Goal: Information Seeking & Learning: Check status

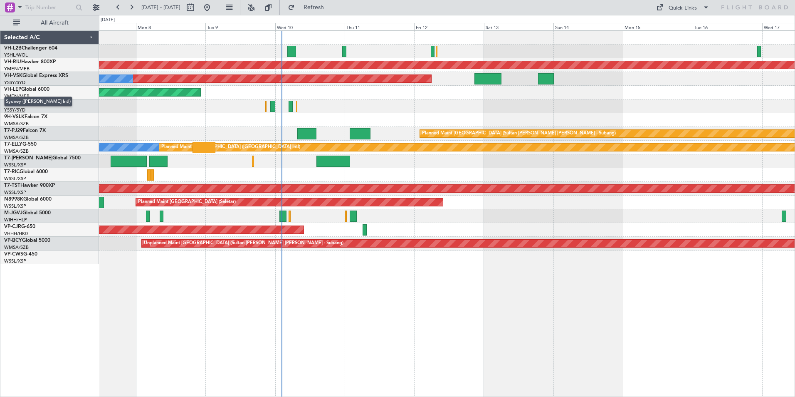
click at [27, 102] on span "Sydney ([PERSON_NAME] Intl)" at bounding box center [38, 101] width 68 height 10
click at [528, 124] on div at bounding box center [447, 120] width 696 height 14
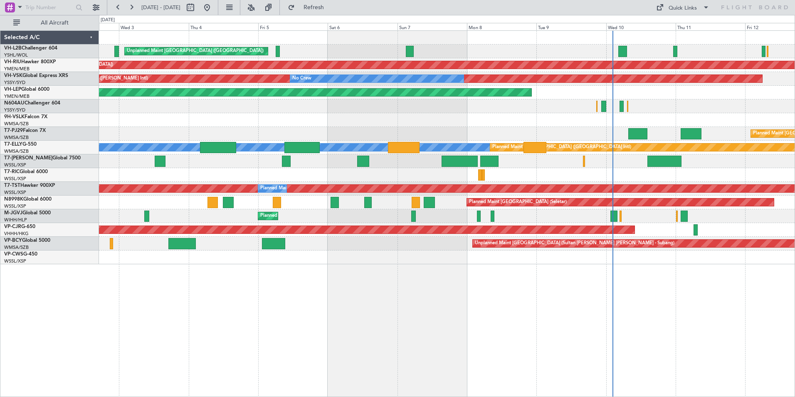
click at [711, 138] on div "Unplanned Maint [GEOGRAPHIC_DATA] ([GEOGRAPHIC_DATA]) Planned Maint [GEOGRAPHIC…" at bounding box center [447, 147] width 696 height 233
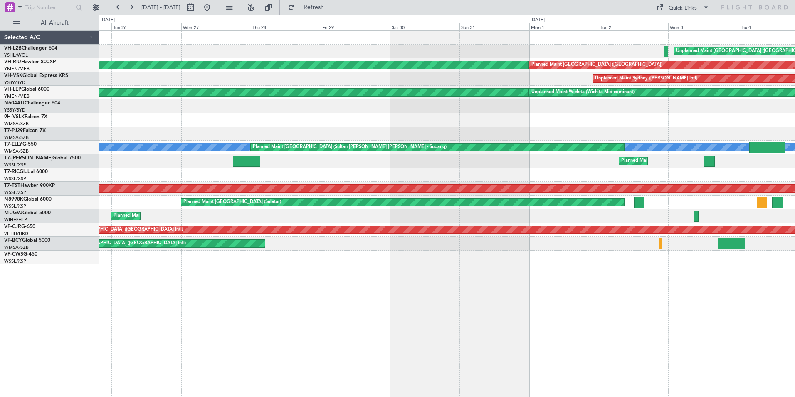
click at [649, 128] on div "Unplanned Maint [GEOGRAPHIC_DATA] ([GEOGRAPHIC_DATA]) Planned Maint [GEOGRAPHIC…" at bounding box center [447, 147] width 696 height 233
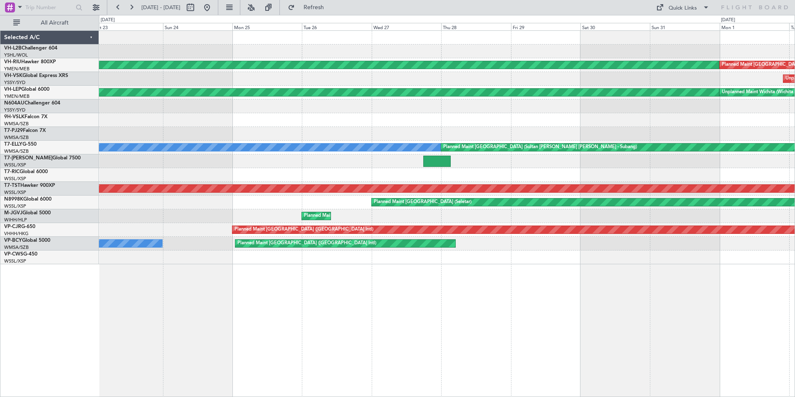
click at [624, 118] on div "Unplanned Maint [GEOGRAPHIC_DATA] ([GEOGRAPHIC_DATA]) Planned Maint [GEOGRAPHIC…" at bounding box center [447, 147] width 696 height 233
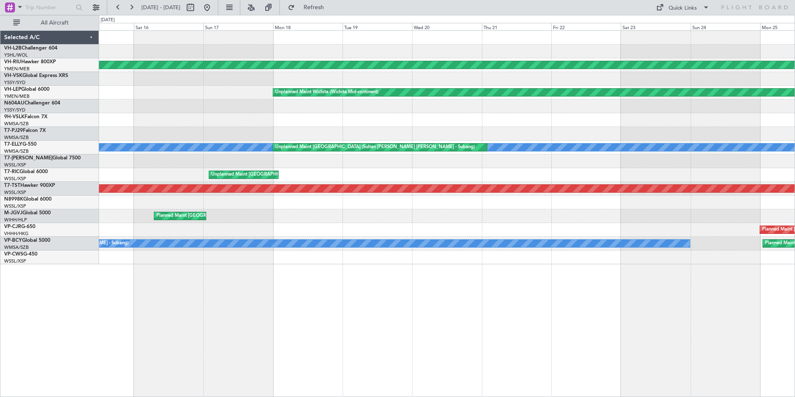
click at [723, 117] on div "Planned Maint [GEOGRAPHIC_DATA] ([GEOGRAPHIC_DATA]) Unplanned Maint Wichita (Wi…" at bounding box center [447, 147] width 696 height 233
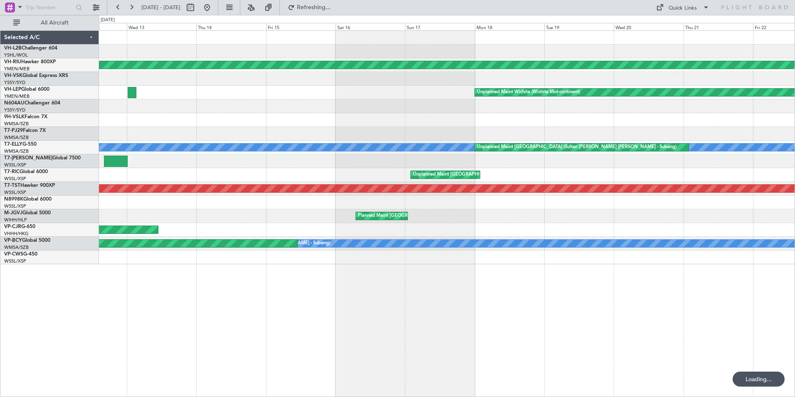
click at [528, 115] on div "Planned Maint [GEOGRAPHIC_DATA] ([GEOGRAPHIC_DATA]) Unplanned Maint Wichita (Wi…" at bounding box center [447, 147] width 696 height 233
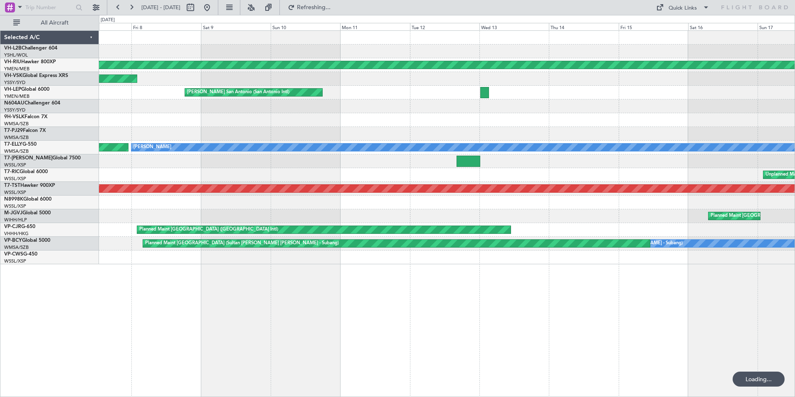
click at [657, 133] on div "Planned Maint [GEOGRAPHIC_DATA] ([GEOGRAPHIC_DATA]) Planned Maint [GEOGRAPHIC_D…" at bounding box center [447, 147] width 696 height 233
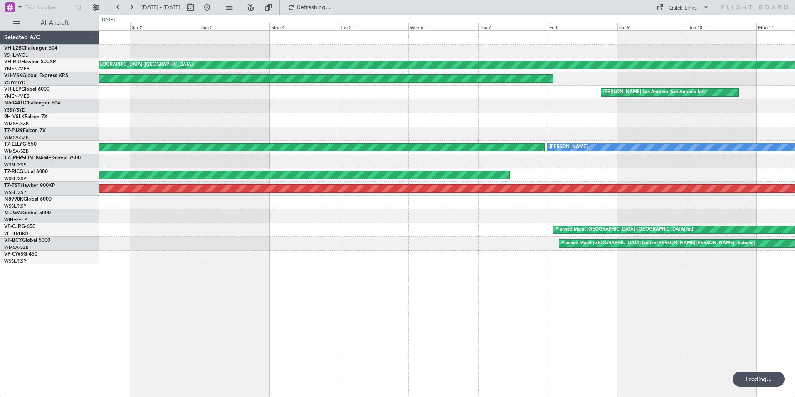
click at [658, 120] on div at bounding box center [447, 120] width 696 height 14
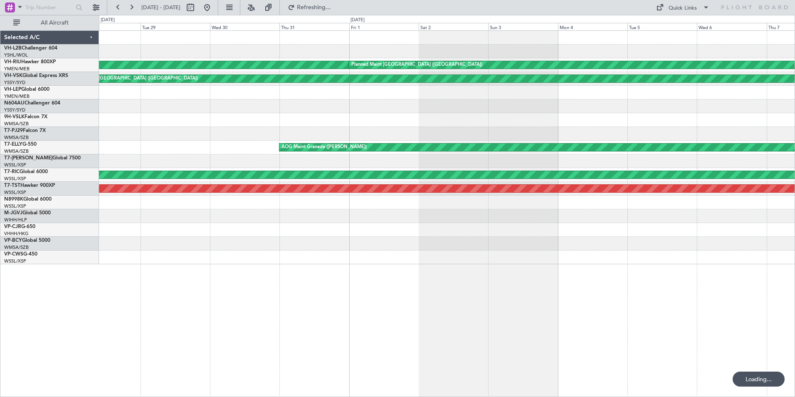
click at [735, 128] on div "Planned Maint [GEOGRAPHIC_DATA] ([GEOGRAPHIC_DATA]) Planned Maint [GEOGRAPHIC_D…" at bounding box center [447, 147] width 696 height 233
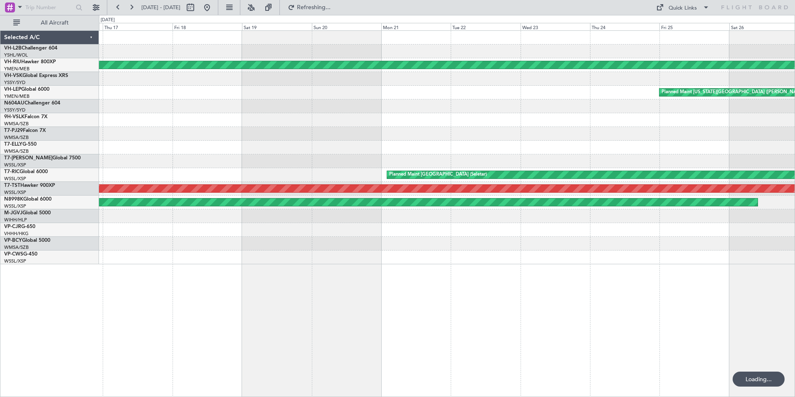
click at [568, 127] on div "Planned Maint [GEOGRAPHIC_DATA] ([GEOGRAPHIC_DATA]) Planned Maint [GEOGRAPHIC_D…" at bounding box center [447, 147] width 696 height 233
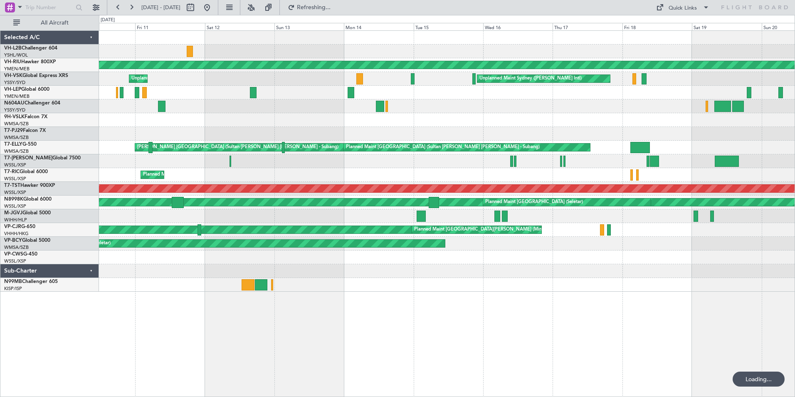
click at [138, 113] on div at bounding box center [447, 120] width 696 height 14
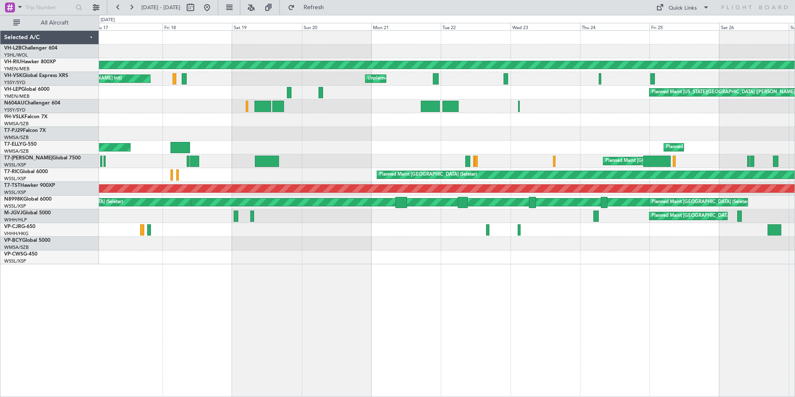
click at [747, 130] on div "Planned Maint [GEOGRAPHIC_DATA] ([GEOGRAPHIC_DATA]) Unplanned Maint Sydney ([PE…" at bounding box center [447, 147] width 696 height 233
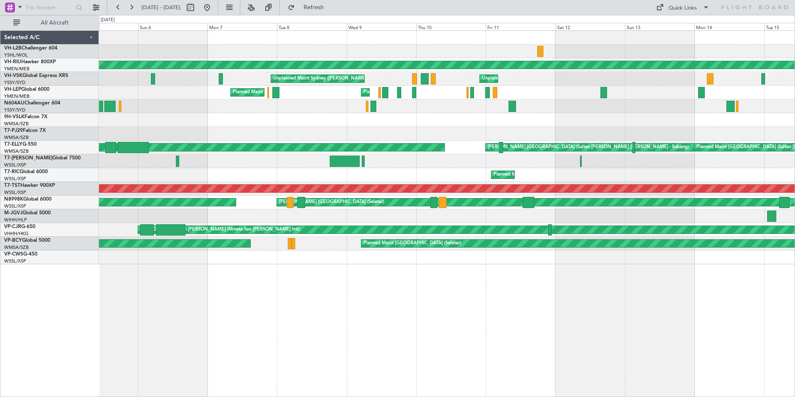
click at [767, 133] on div "Planned Maint [GEOGRAPHIC_DATA] ([GEOGRAPHIC_DATA]) Unplanned Maint Sydney ([PE…" at bounding box center [447, 147] width 696 height 233
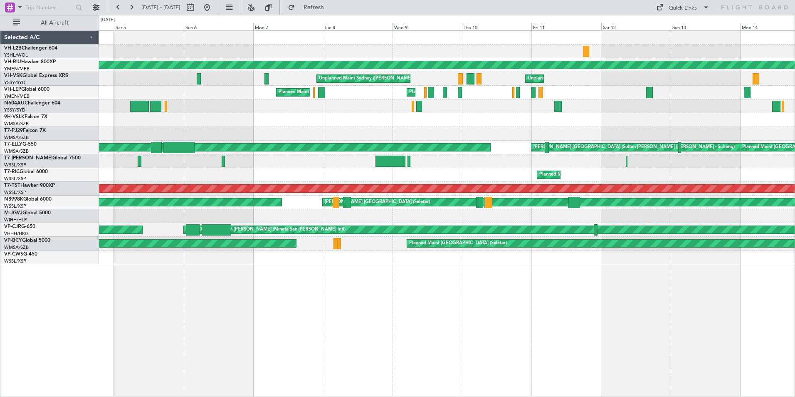
click at [725, 135] on div "Planned Maint [GEOGRAPHIC_DATA] ([GEOGRAPHIC_DATA]) Unplanned Maint Sydney ([PE…" at bounding box center [447, 147] width 696 height 233
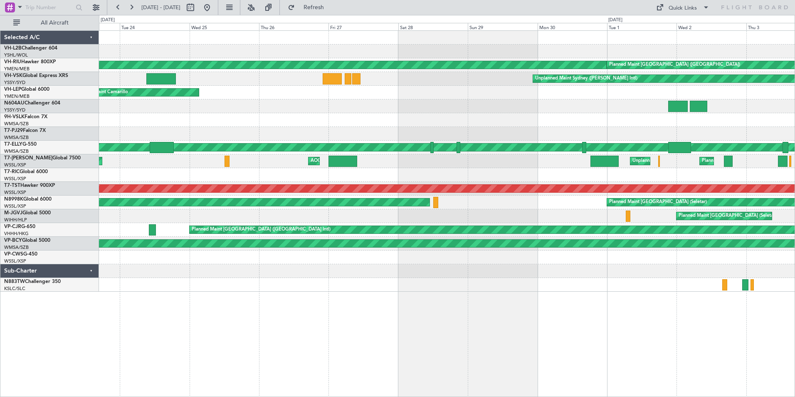
click at [118, 105] on div "Planned Maint Sydney ([PERSON_NAME] Intl)" at bounding box center [447, 106] width 696 height 14
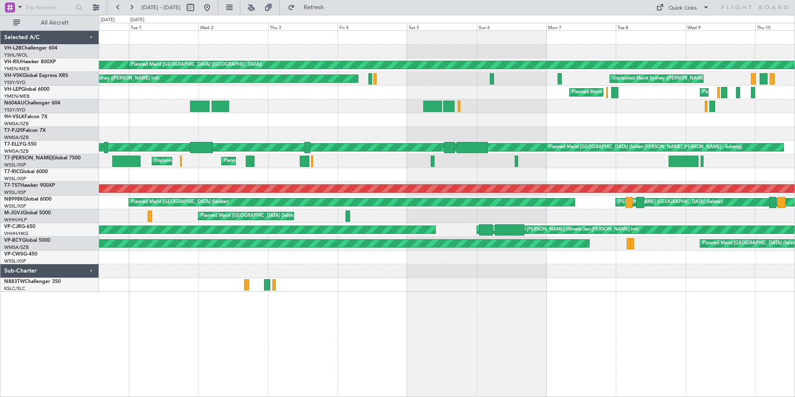
click at [102, 81] on div "Planned Maint [GEOGRAPHIC_DATA] ([GEOGRAPHIC_DATA]) Planned Maint [GEOGRAPHIC_D…" at bounding box center [447, 161] width 696 height 261
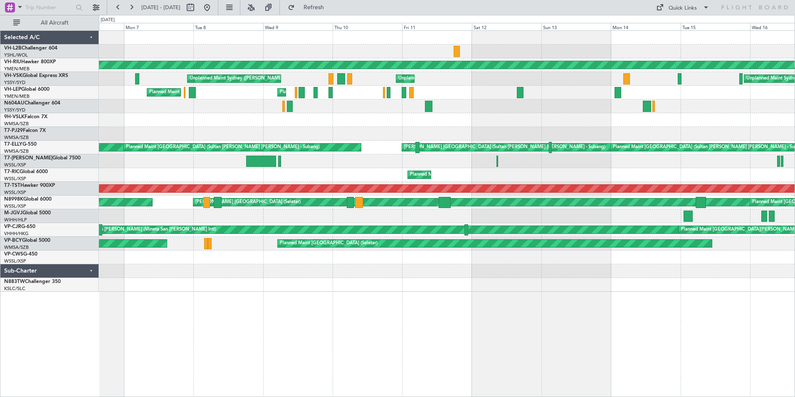
click at [16, 61] on div "Planned Maint [GEOGRAPHIC_DATA] ([GEOGRAPHIC_DATA]) Unplanned Maint Sydney ([PE…" at bounding box center [397, 206] width 795 height 382
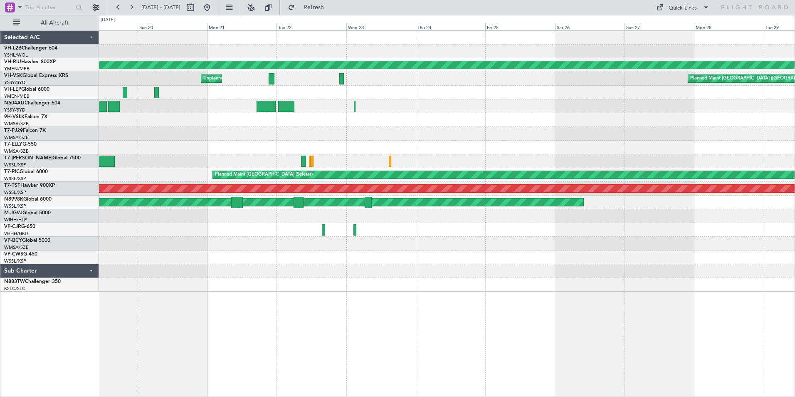
click at [36, 85] on div "Planned Maint [GEOGRAPHIC_DATA] ([GEOGRAPHIC_DATA]) Unplanned Maint Sydney ([PE…" at bounding box center [397, 206] width 795 height 382
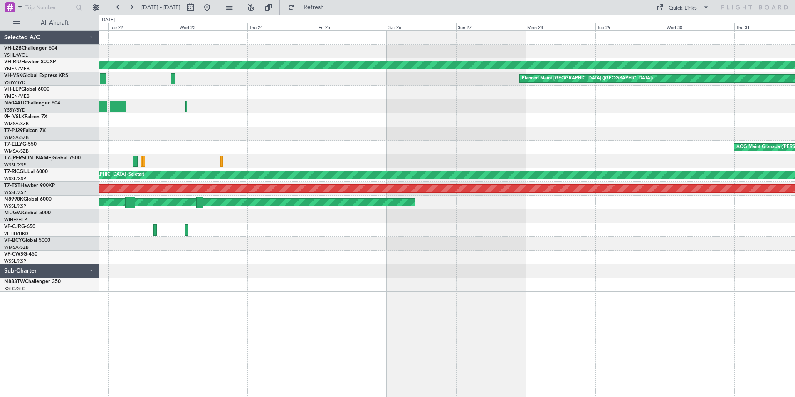
click at [0, 72] on html "[DATE] - [DATE] Refresh Quick Links All Aircraft Planned Maint [GEOGRAPHIC_DATA…" at bounding box center [397, 198] width 795 height 397
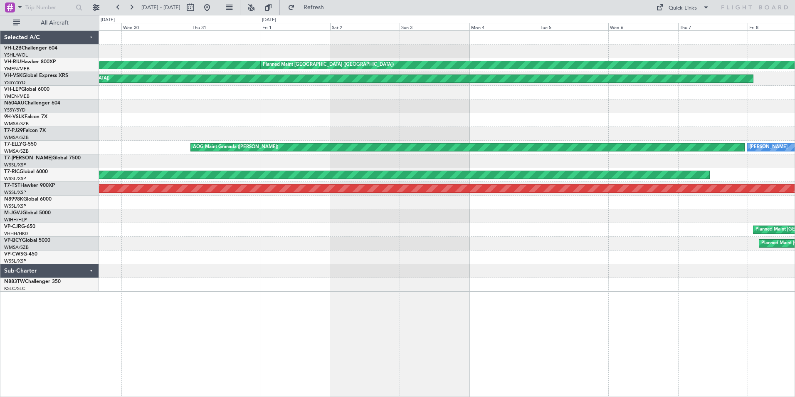
click at [0, 67] on html "[DATE] - [DATE] Refresh Quick Links All Aircraft Planned Maint [GEOGRAPHIC_DATA…" at bounding box center [397, 198] width 795 height 397
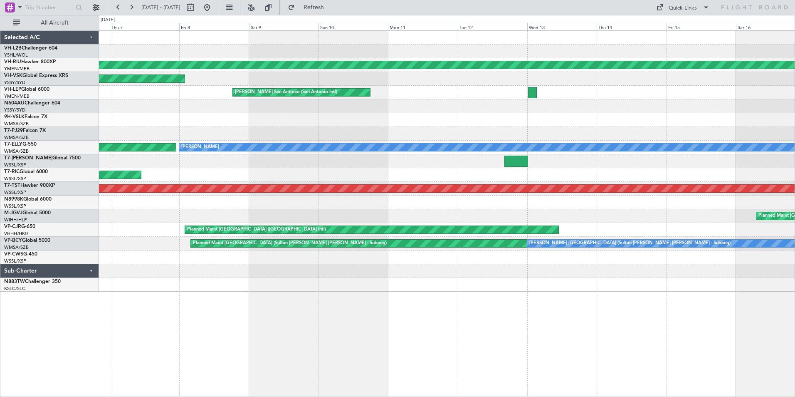
click at [81, 74] on div "Planned Maint [GEOGRAPHIC_DATA] ([GEOGRAPHIC_DATA]) Planned Maint [GEOGRAPHIC_D…" at bounding box center [397, 206] width 795 height 382
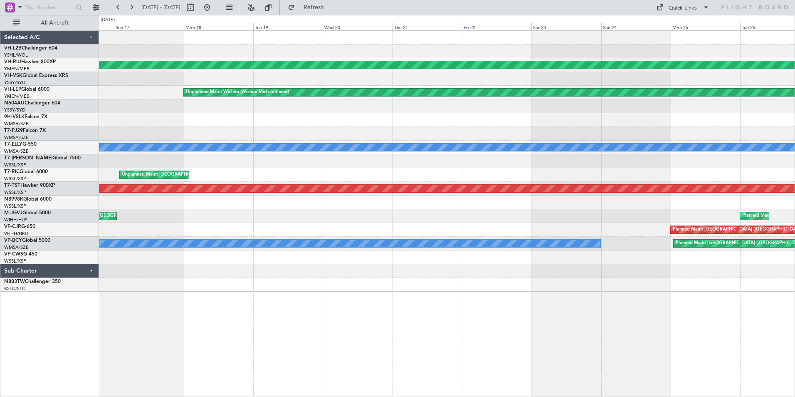
click at [0, 72] on html "[DATE] - [DATE] Refresh Quick Links All Aircraft Planned Maint [GEOGRAPHIC_DATA…" at bounding box center [397, 198] width 795 height 397
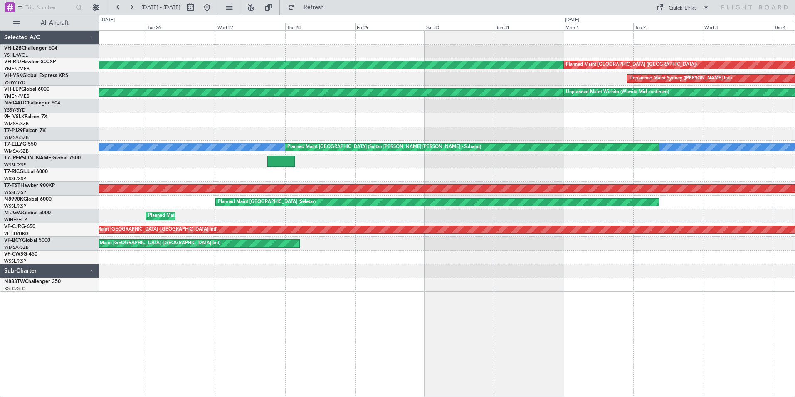
click at [0, 64] on html "[DATE] - [DATE] Refresh Quick Links All Aircraft Planned Maint [GEOGRAPHIC_DATA…" at bounding box center [397, 198] width 795 height 397
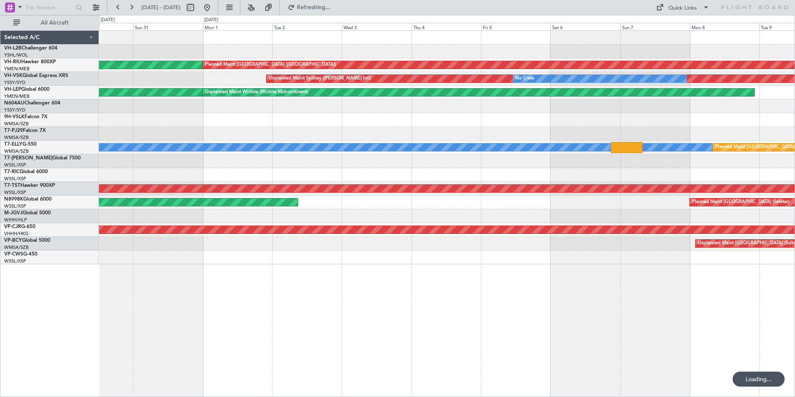
click at [0, 88] on html "[DATE] - [DATE] Refreshing... Quick Links All Aircraft Planned Maint [GEOGRAPHI…" at bounding box center [397, 198] width 795 height 397
